Goal: Information Seeking & Learning: Learn about a topic

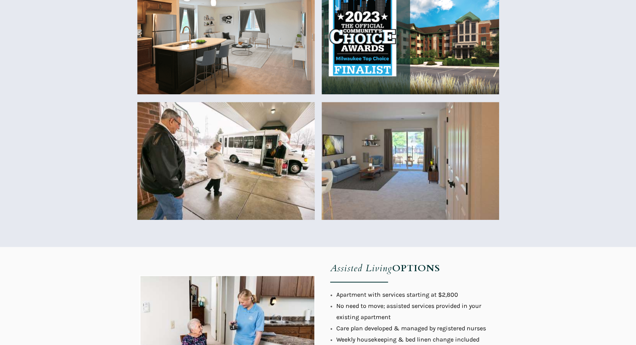
scroll to position [452, 0]
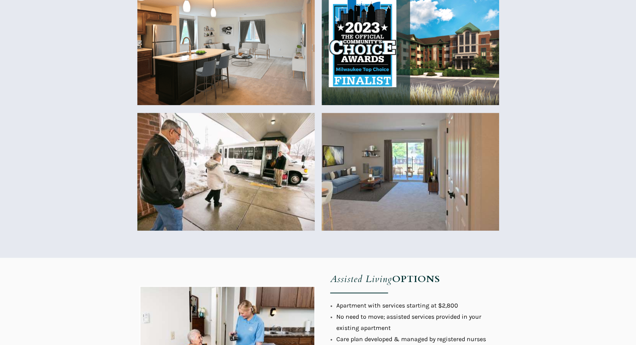
click at [536, 277] on div at bounding box center [318, 344] width 636 height 174
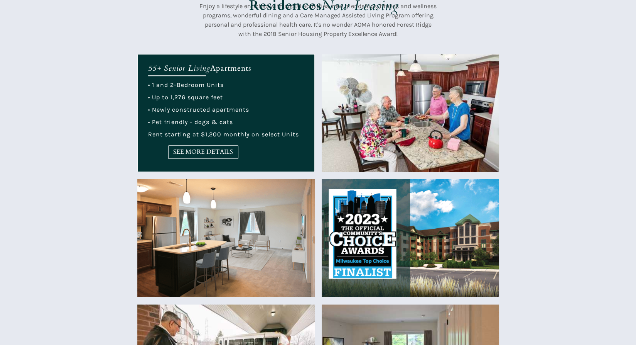
scroll to position [262, 0]
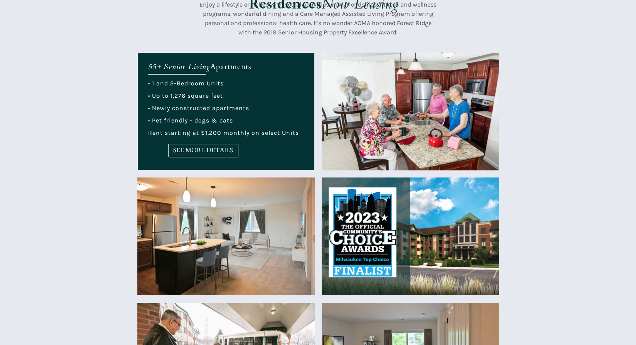
click at [236, 164] on div at bounding box center [226, 111] width 177 height 117
click at [228, 149] on span "SEE MORE DETAILS" at bounding box center [203, 150] width 69 height 7
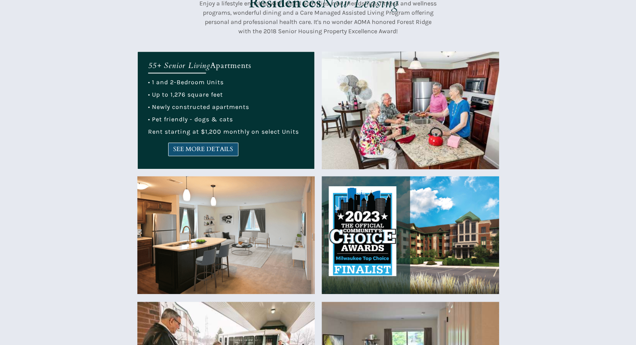
scroll to position [265, 0]
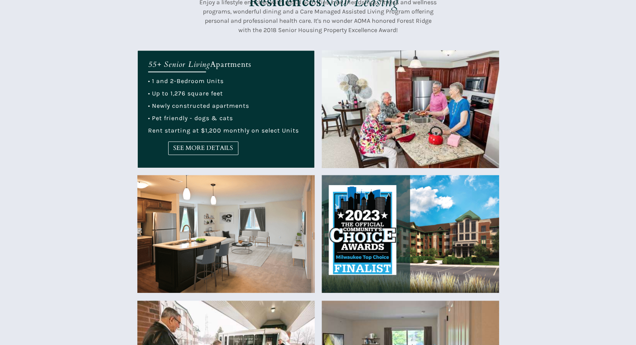
click at [453, 126] on img at bounding box center [411, 109] width 178 height 118
click at [439, 232] on img at bounding box center [411, 234] width 178 height 118
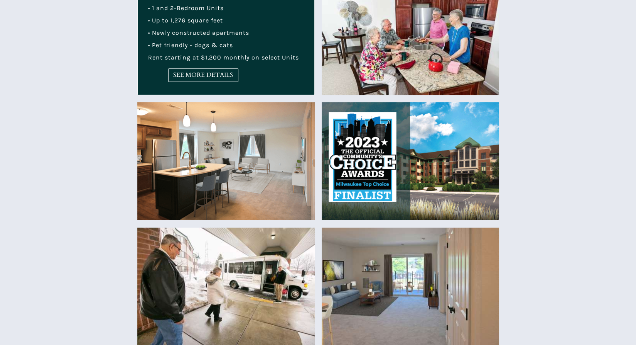
scroll to position [338, 0]
click at [440, 176] on img at bounding box center [411, 161] width 178 height 118
click at [446, 189] on img at bounding box center [411, 161] width 178 height 118
click at [453, 179] on img at bounding box center [411, 161] width 178 height 118
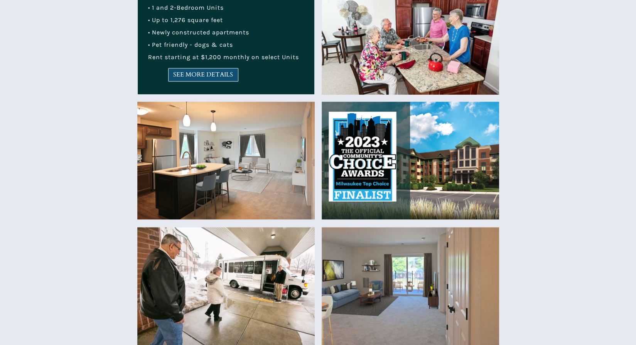
click at [224, 80] on link "SEE MORE DETAILS" at bounding box center [203, 75] width 70 height 14
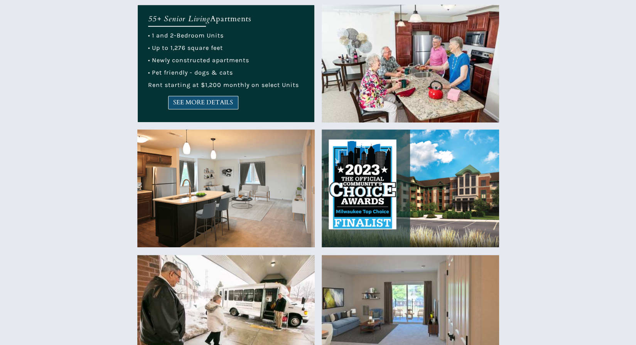
scroll to position [308, 0]
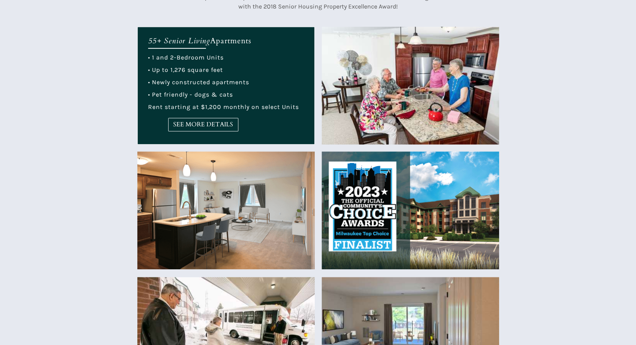
scroll to position [288, 0]
click at [449, 93] on img at bounding box center [411, 86] width 178 height 118
click at [459, 107] on img at bounding box center [411, 86] width 178 height 118
click at [430, 118] on img at bounding box center [411, 86] width 178 height 118
click at [430, 102] on img at bounding box center [411, 86] width 178 height 118
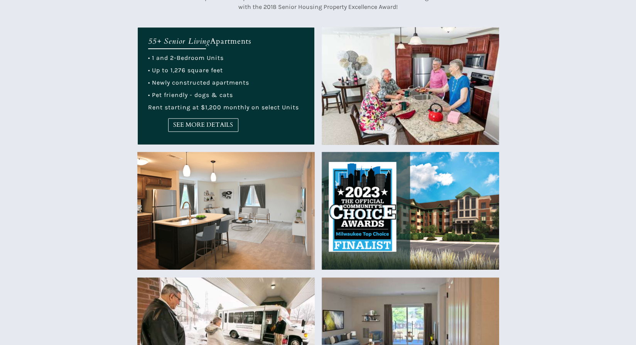
click at [405, 98] on img at bounding box center [411, 86] width 178 height 118
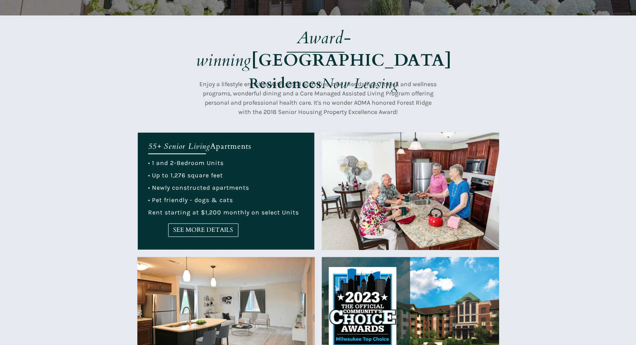
scroll to position [186, 0]
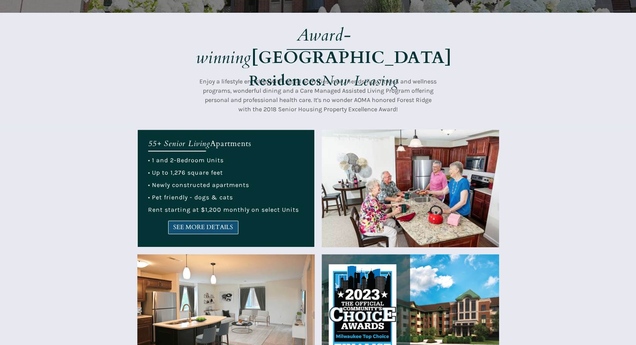
click at [235, 228] on span "SEE MORE DETAILS" at bounding box center [203, 226] width 69 height 7
click at [226, 229] on span "SEE MORE DETAILS" at bounding box center [203, 226] width 69 height 7
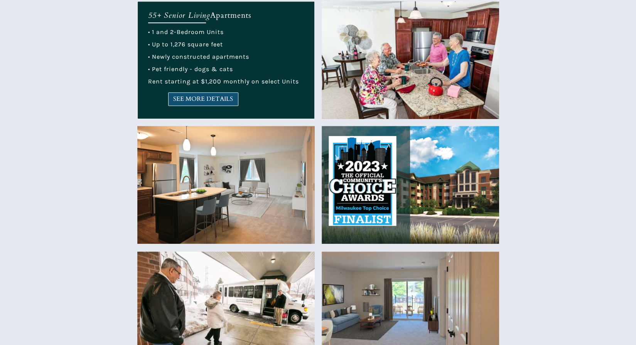
scroll to position [315, 0]
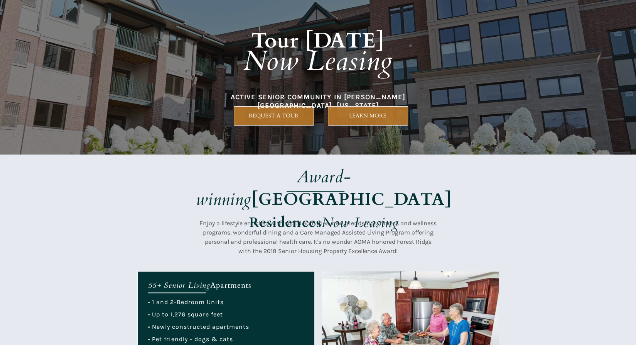
scroll to position [43, 0]
